Goal: Check status: Check status

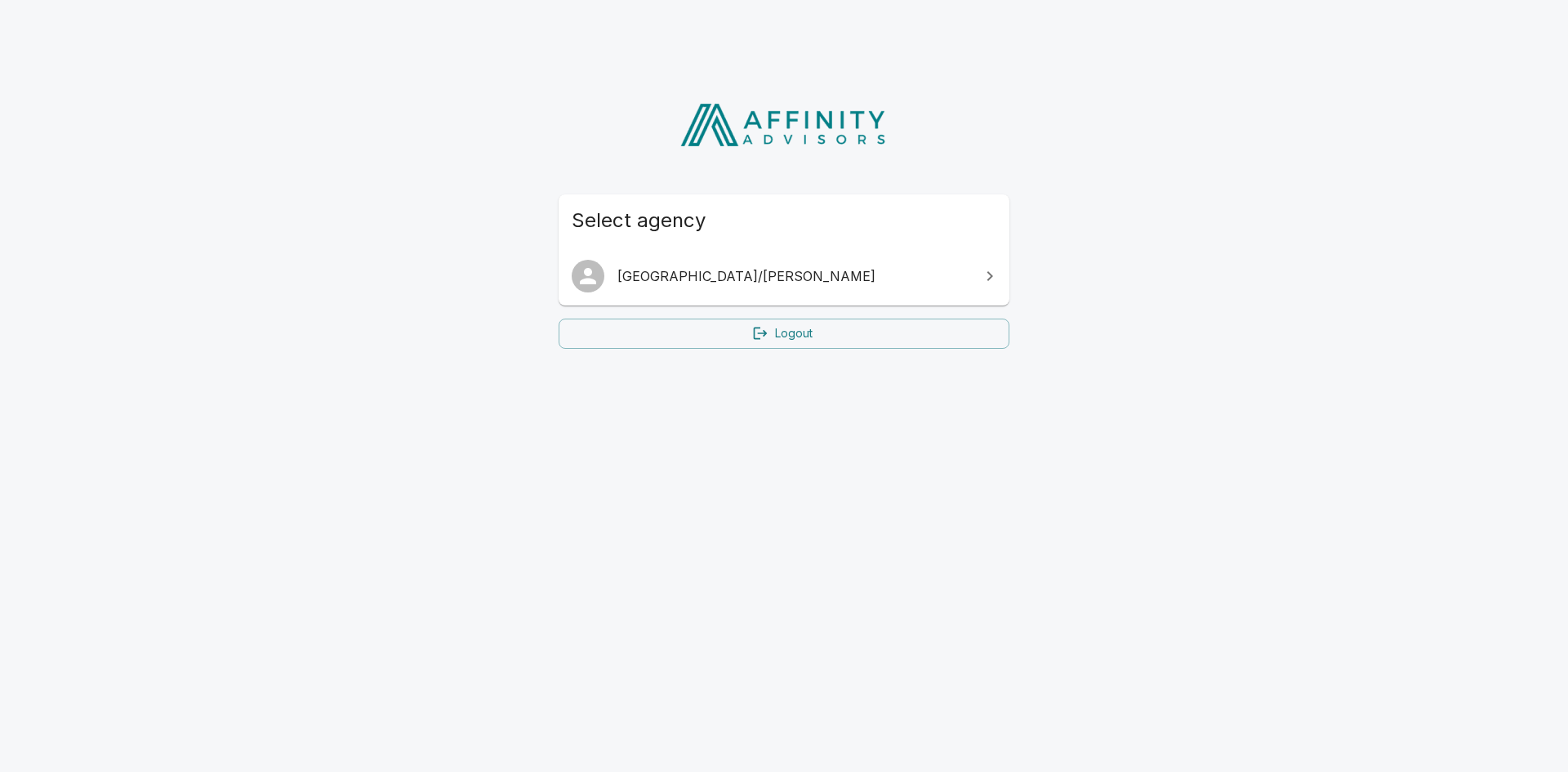
click at [726, 285] on span "[GEOGRAPHIC_DATA]/[PERSON_NAME]" at bounding box center [793, 276] width 352 height 20
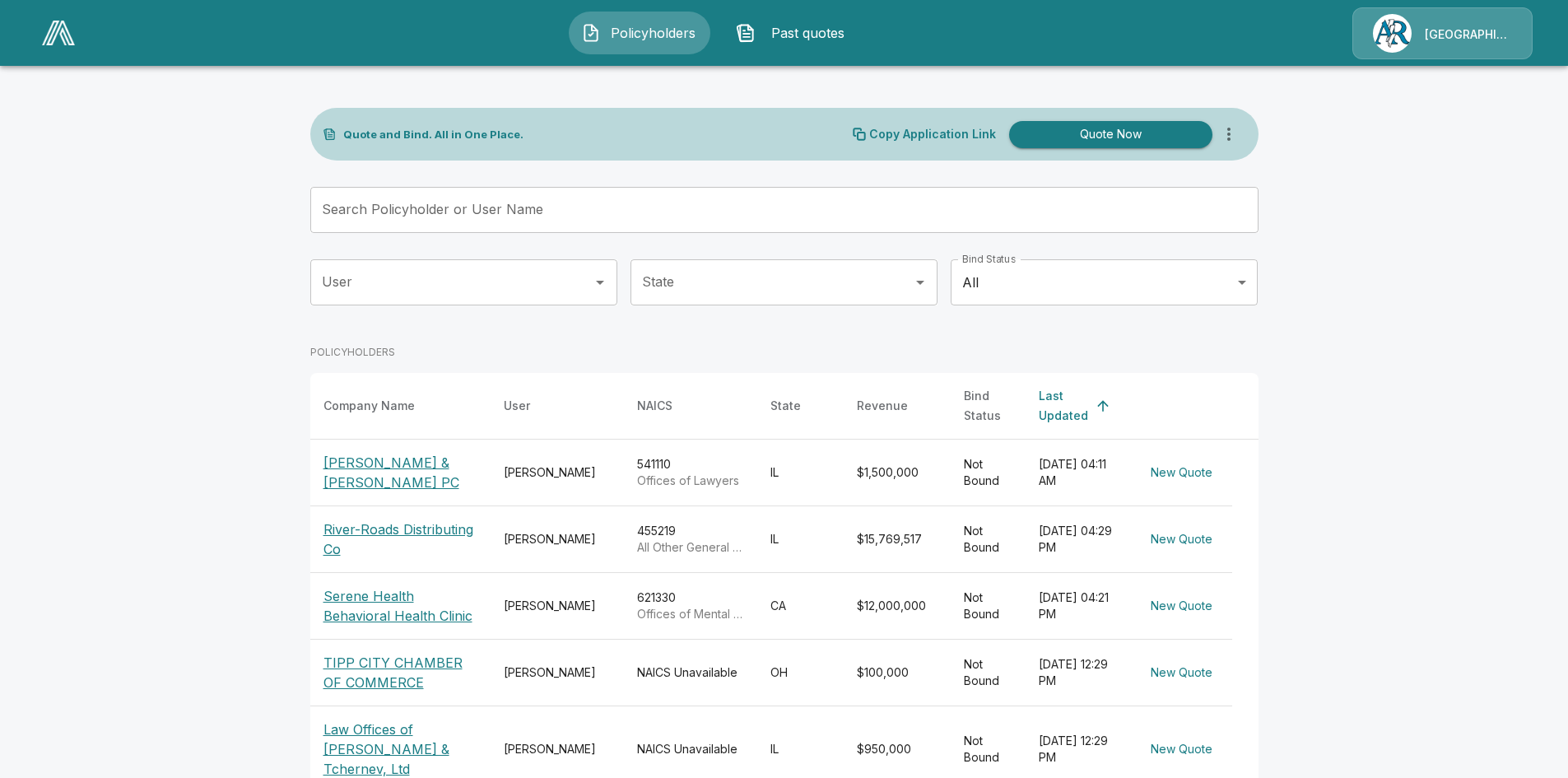
click at [378, 611] on p "Serene Health Behavioral Health Clinic" at bounding box center [401, 606] width 154 height 40
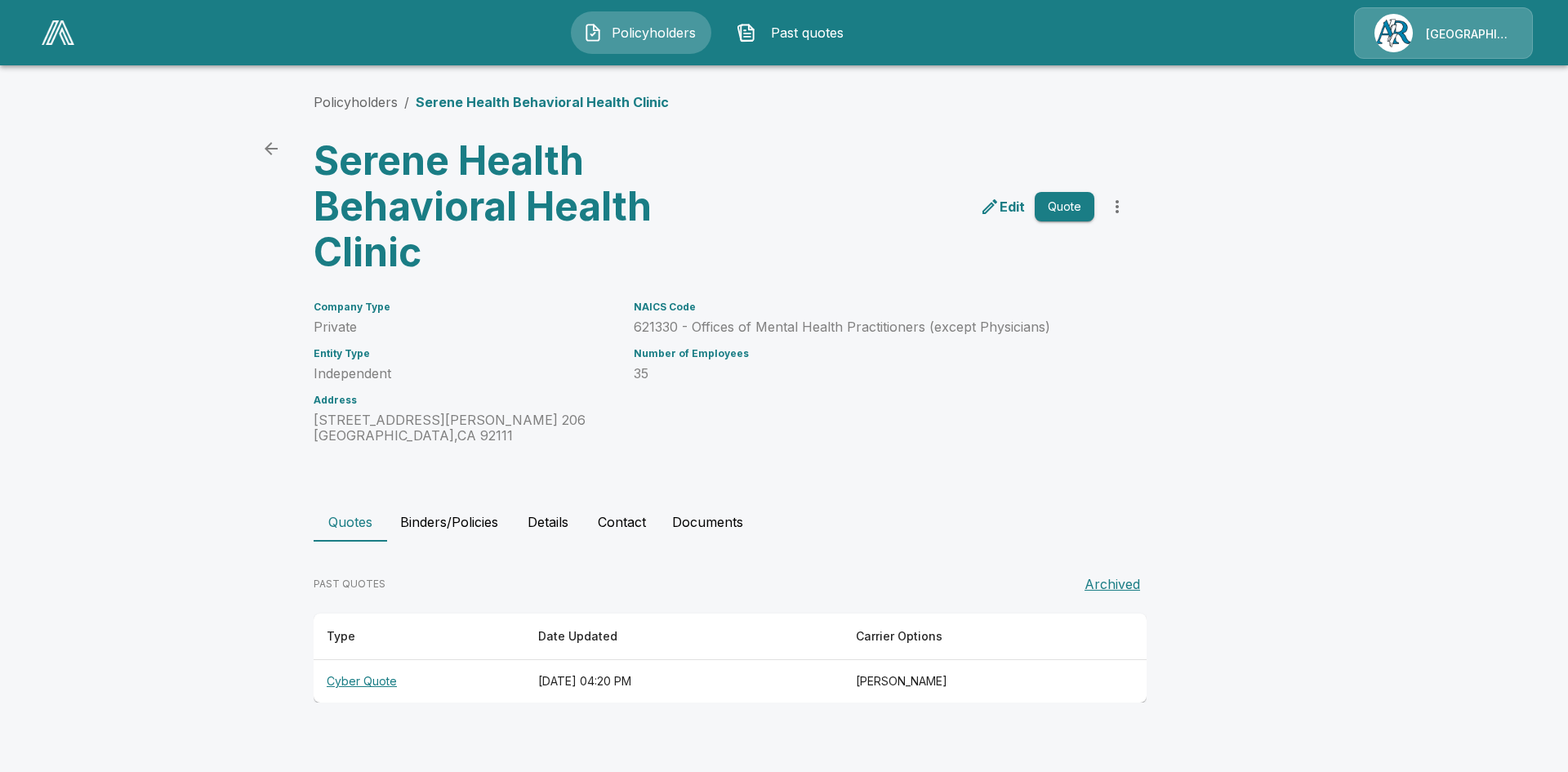
click at [353, 678] on th "Cyber Quote" at bounding box center [419, 682] width 211 height 43
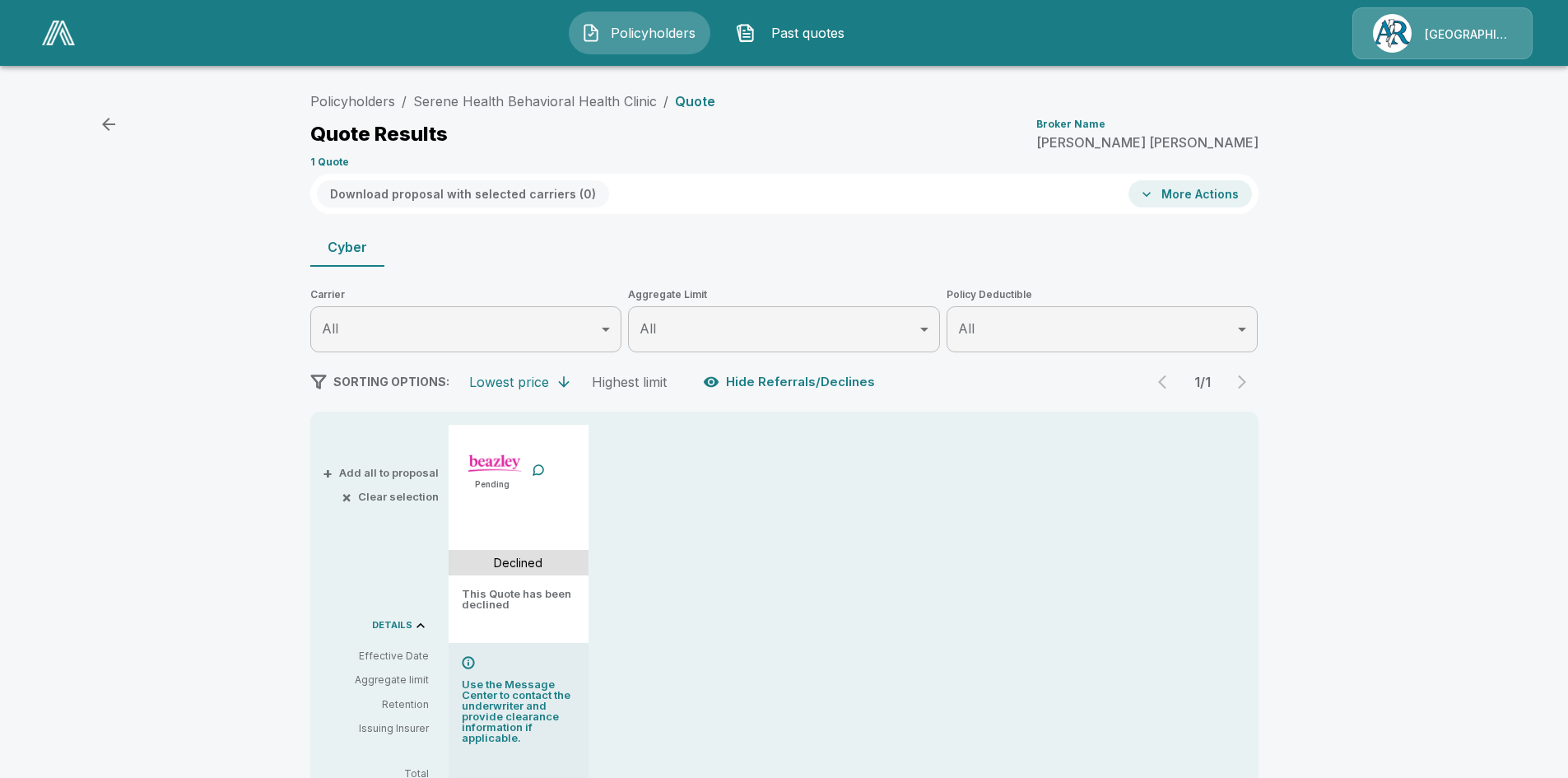
scroll to position [164, 0]
